Goal: Transaction & Acquisition: Purchase product/service

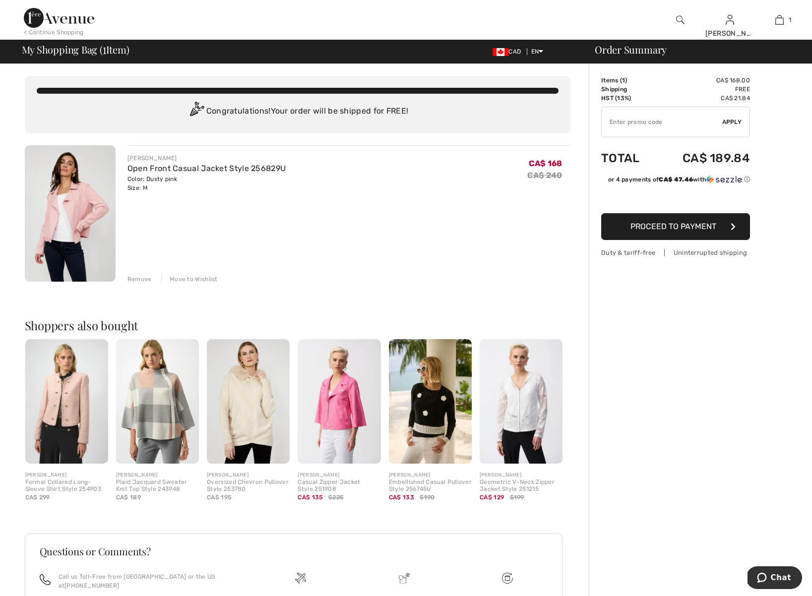
type input "AFP10734968"
type input "NEW15"
type input "AFP10734968"
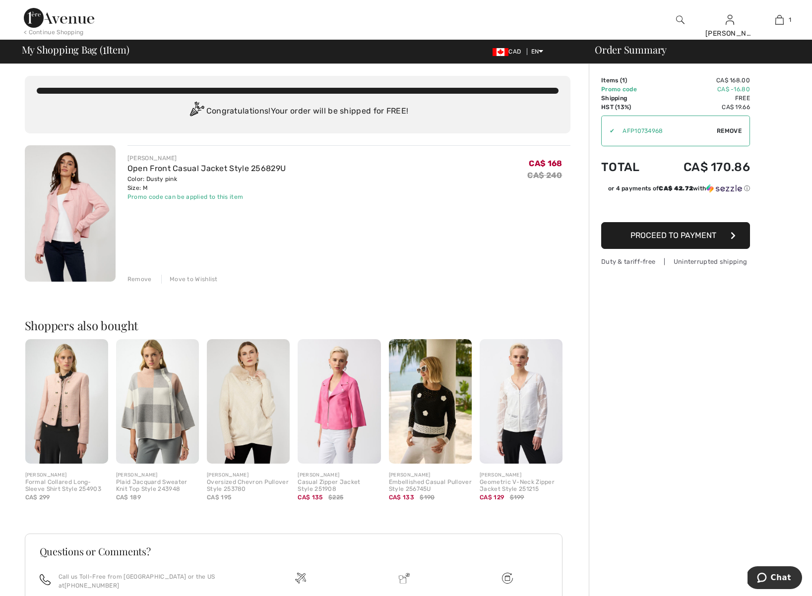
click at [699, 237] on span "Proceed to Payment" at bounding box center [674, 235] width 86 height 9
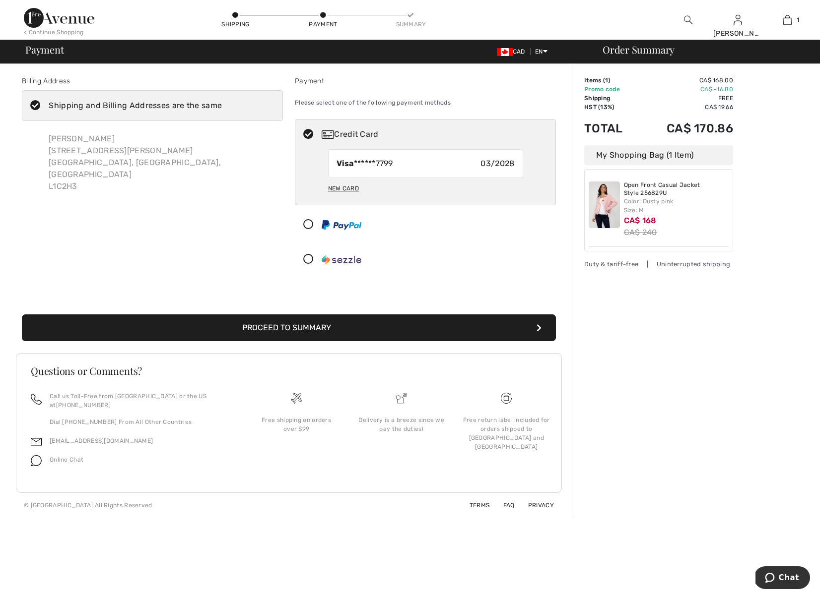
click at [416, 328] on button "Proceed to Summary" at bounding box center [289, 328] width 534 height 27
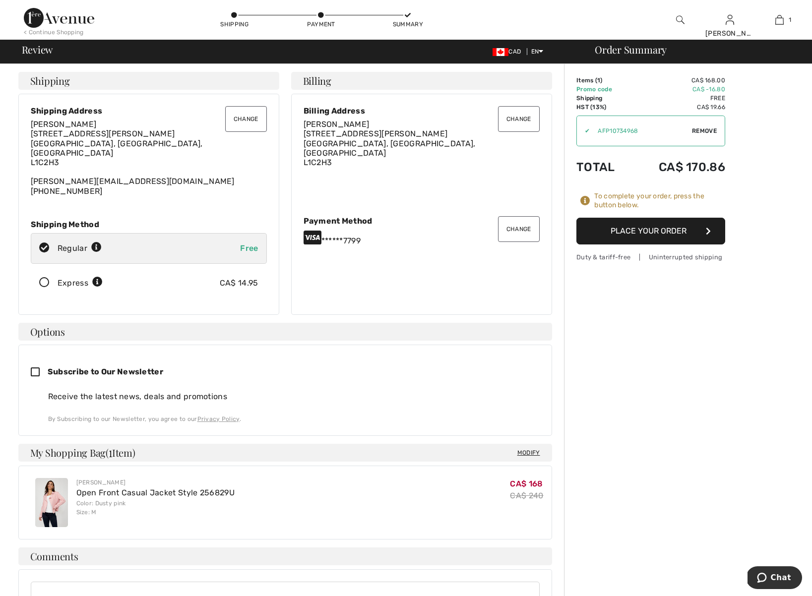
click at [605, 234] on button "Place Your Order" at bounding box center [651, 231] width 149 height 27
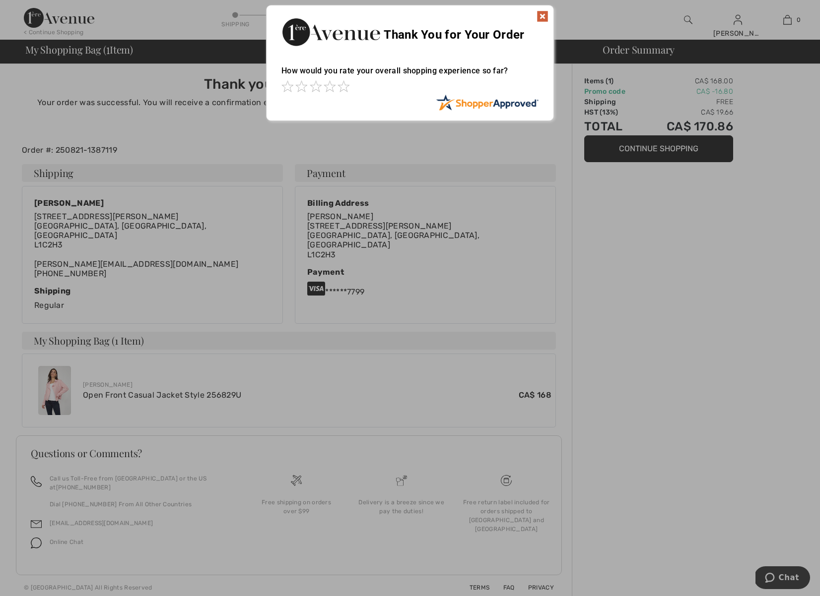
click at [541, 14] on img at bounding box center [542, 16] width 12 height 12
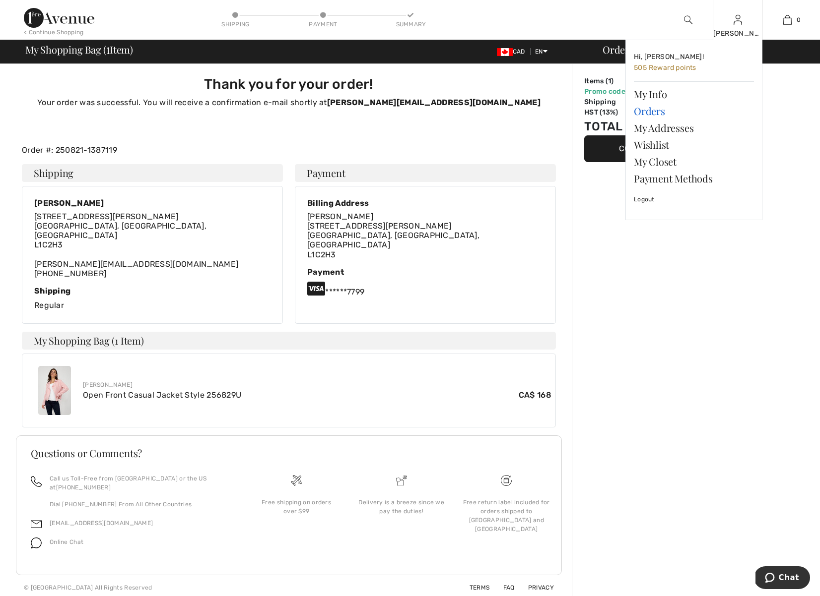
click at [654, 111] on link "Orders" at bounding box center [694, 111] width 120 height 17
